Goal: Find specific page/section: Find specific page/section

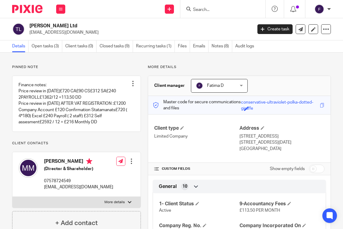
click at [210, 11] on input "Search" at bounding box center [220, 9] width 55 height 5
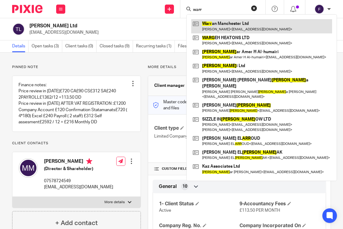
type input "warr"
click at [220, 23] on link at bounding box center [261, 26] width 141 height 14
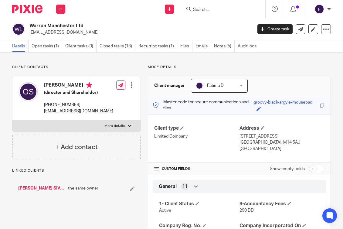
scroll to position [152, 0]
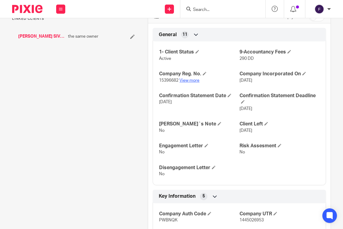
click at [186, 80] on link "View more" at bounding box center [190, 80] width 20 height 4
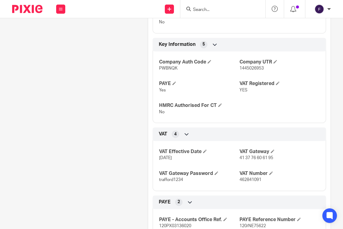
scroll to position [364, 0]
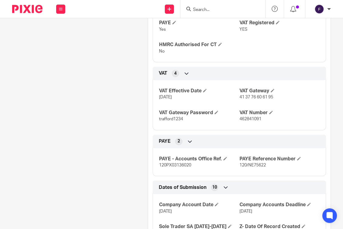
click at [258, 165] on span "120/NE75622" at bounding box center [253, 165] width 26 height 4
click at [264, 166] on p "120/NE75622" at bounding box center [280, 165] width 80 height 6
drag, startPoint x: 264, startPoint y: 166, endPoint x: 241, endPoint y: 167, distance: 23.1
click at [241, 167] on p "120/NE75622" at bounding box center [280, 165] width 80 height 6
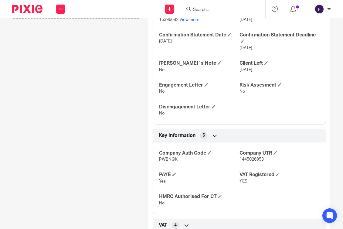
scroll to position [91, 0]
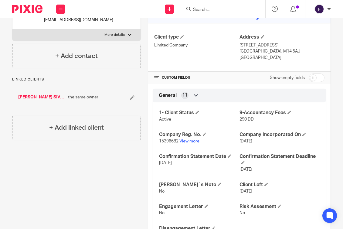
click at [189, 142] on link "View more" at bounding box center [190, 141] width 20 height 4
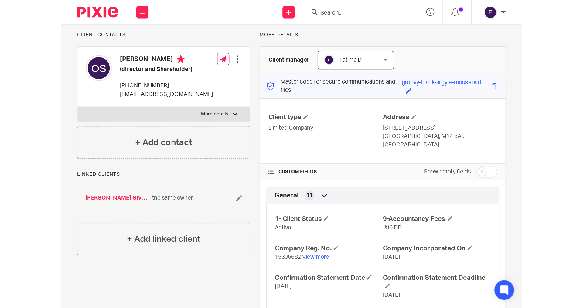
scroll to position [0, 0]
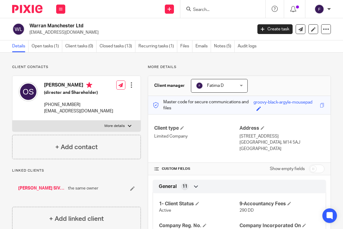
click at [128, 125] on div at bounding box center [130, 126] width 4 height 4
click at [12, 121] on input "More details" at bounding box center [12, 120] width 0 height 0
checkbox input "true"
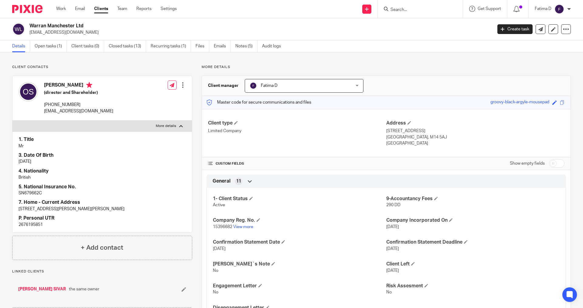
click at [343, 10] on input "Search" at bounding box center [417, 9] width 55 height 5
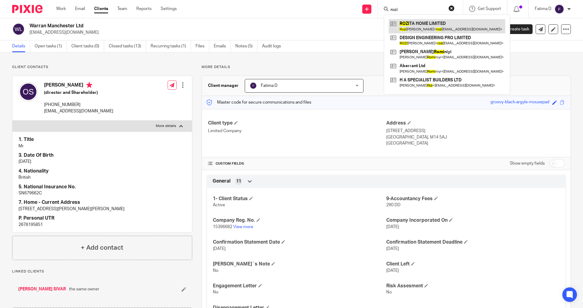
type input "rozi"
click at [343, 23] on link at bounding box center [447, 26] width 117 height 14
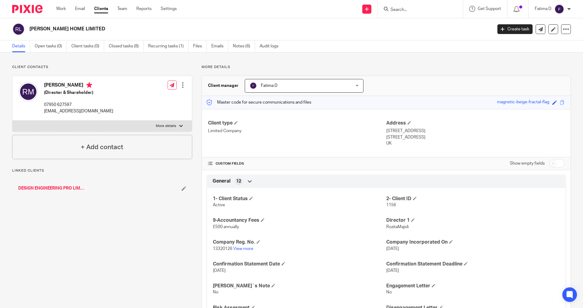
click at [46, 187] on link "DESIGN ENGINEERING PRO LIMITED" at bounding box center [51, 188] width 67 height 6
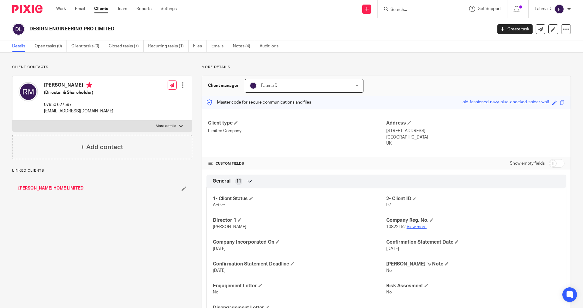
click at [410, 227] on link "View more" at bounding box center [417, 227] width 20 height 4
